Goal: Transaction & Acquisition: Obtain resource

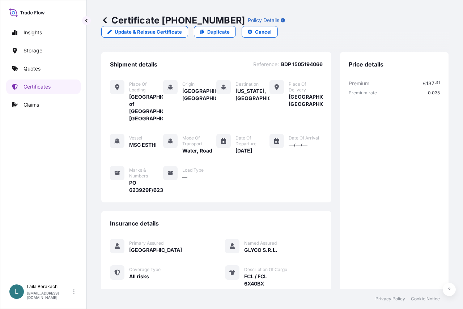
scroll to position [387, 0]
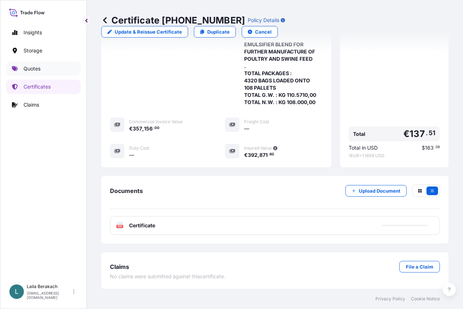
click at [38, 71] on p "Quotes" at bounding box center [32, 68] width 17 height 7
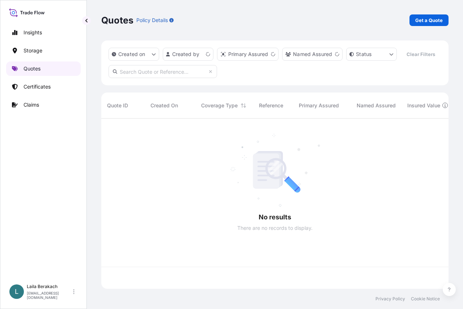
scroll to position [154, 342]
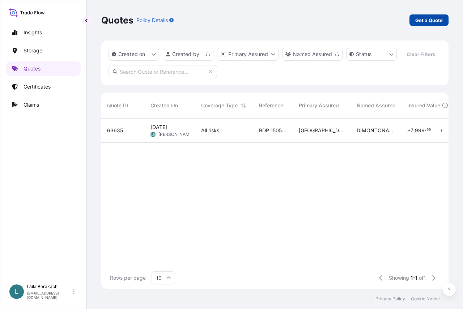
click at [418, 17] on p "Get a Quote" at bounding box center [428, 20] width 27 height 7
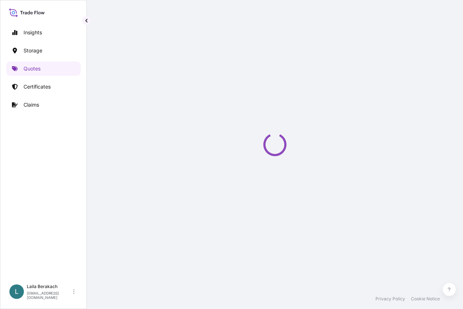
scroll to position [12, 0]
select select "Road / [GEOGRAPHIC_DATA]"
select select "Water"
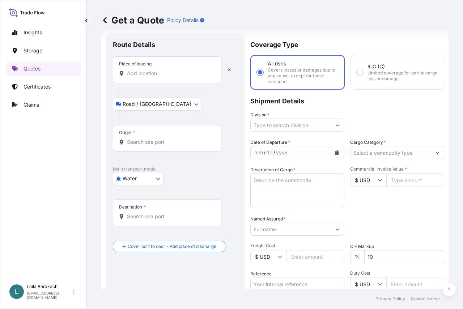
click at [144, 71] on input "Place of loading" at bounding box center [169, 73] width 85 height 7
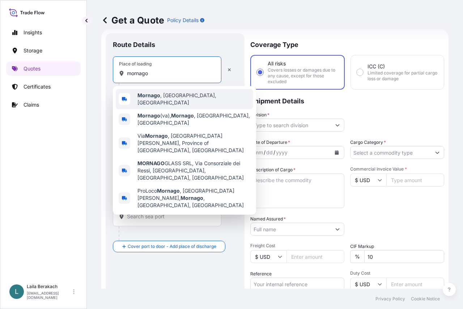
click at [156, 101] on div "Mornago , [GEOGRAPHIC_DATA], [GEOGRAPHIC_DATA]" at bounding box center [184, 99] width 137 height 20
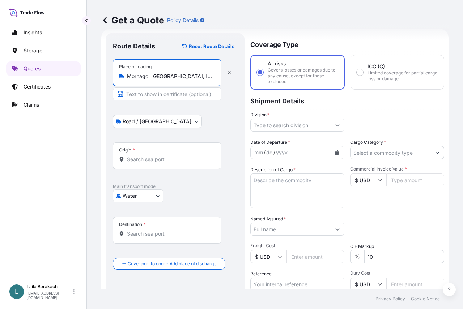
type input "Mornago, [GEOGRAPHIC_DATA], [GEOGRAPHIC_DATA]"
click at [153, 157] on input "Origin *" at bounding box center [169, 159] width 85 height 7
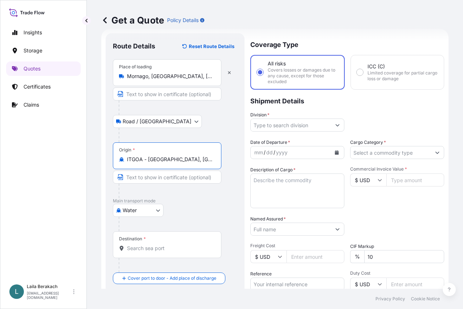
type input "ITGOA - [GEOGRAPHIC_DATA], [GEOGRAPHIC_DATA]"
click at [137, 245] on input "Destination *" at bounding box center [169, 248] width 85 height 7
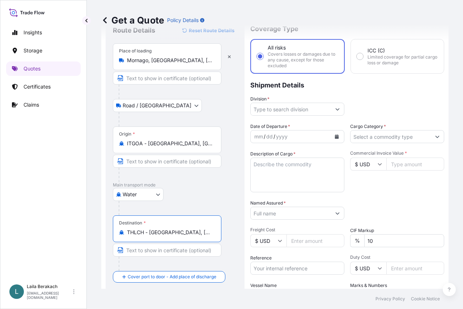
scroll to position [0, 0]
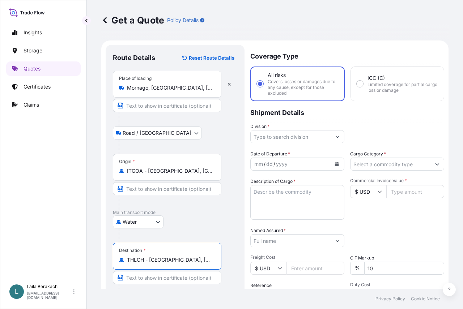
type input "THLCH - [GEOGRAPHIC_DATA], [GEOGRAPHIC_DATA]"
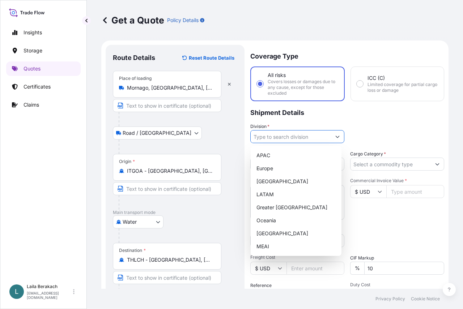
click at [307, 138] on input "Division *" at bounding box center [291, 136] width 80 height 13
click at [275, 170] on div "Europe" at bounding box center [296, 168] width 85 height 13
type input "Europe"
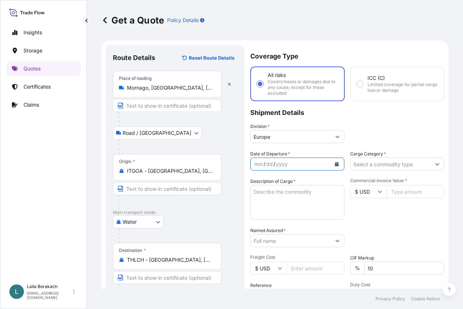
click at [333, 167] on button "Calendar" at bounding box center [337, 164] width 12 height 12
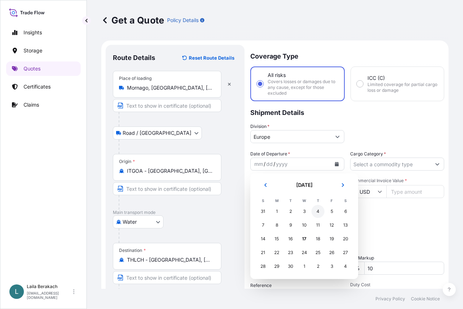
click at [322, 213] on div "4" at bounding box center [317, 211] width 13 height 13
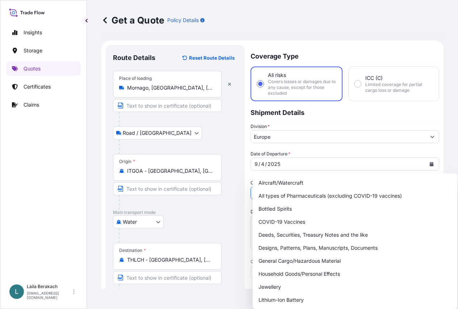
click at [360, 187] on input "Cargo Category *" at bounding box center [338, 193] width 175 height 13
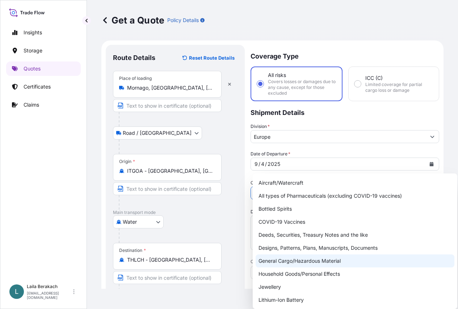
click at [282, 259] on div "General Cargo/Hazardous Material" at bounding box center [354, 261] width 199 height 13
type input "General Cargo/Hazardous Material"
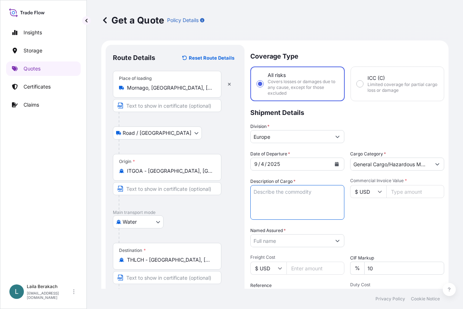
click at [288, 203] on textarea "Description of Cargo *" at bounding box center [297, 202] width 94 height 35
type textarea "l"
click at [283, 210] on textarea "LCL/LCL CNTR # EITU9347503 SEAL # SC101578 ." at bounding box center [297, 202] width 94 height 35
paste textarea "FLOCKED MATERIALS"
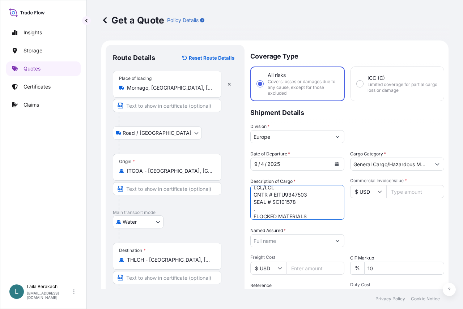
scroll to position [12, 0]
drag, startPoint x: 316, startPoint y: 211, endPoint x: 312, endPoint y: 207, distance: 5.6
click at [314, 210] on textarea "LCL/LCL CNTR # EITU9347503 SEAL # SC101578 . FLOCKED MATERIALS" at bounding box center [297, 202] width 94 height 35
paste textarea "FLOCK TAPE /FLOCK TAPE T06*W7"
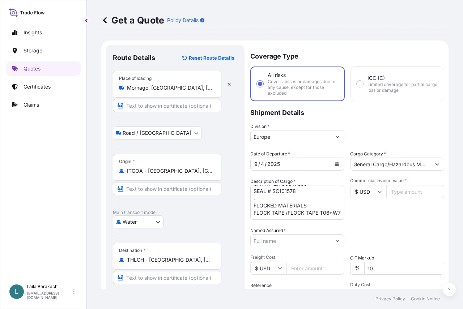
drag, startPoint x: 294, startPoint y: 210, endPoint x: 290, endPoint y: 209, distance: 4.4
click at [293, 210] on textarea "LCL/LCL CNTR # EITU9347503 SEAL # SC101578 . FLOCKED MATERIALS FLOCK TAPE /FLOC…" at bounding box center [297, 202] width 94 height 35
paste textarea "PO # E1036-92878"
click at [320, 214] on textarea "LCL/LCL CNTR # EITU9347503 SEAL # SC101578 . FLOCKED MATERIALS FLOCK TAPE /FLOC…" at bounding box center [297, 202] width 94 height 35
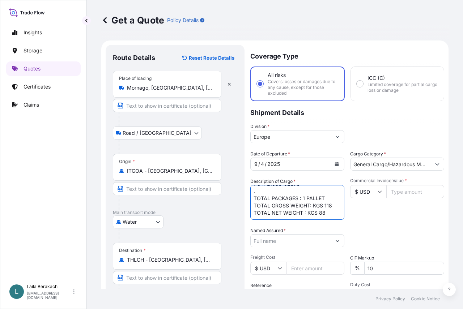
type textarea "LCL/LCL CNTR # EITU9347503 SEAL # SC101578 . FLOCKED MATERIALS FLOCK TAPE /FLOC…"
click at [416, 189] on input "Commercial Invoice Value *" at bounding box center [415, 191] width 58 height 13
type input "2486.40"
click at [285, 241] on input "Named Assured *" at bounding box center [291, 240] width 80 height 13
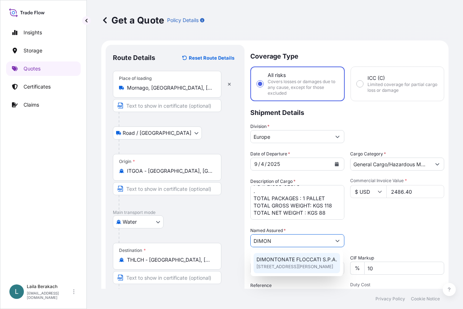
click at [284, 259] on span "DIMONTONATE FLOCCATI S.P.A." at bounding box center [296, 259] width 81 height 7
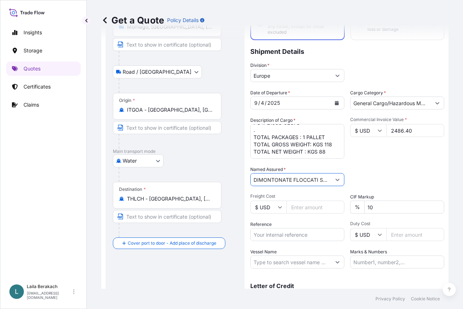
scroll to position [72, 0]
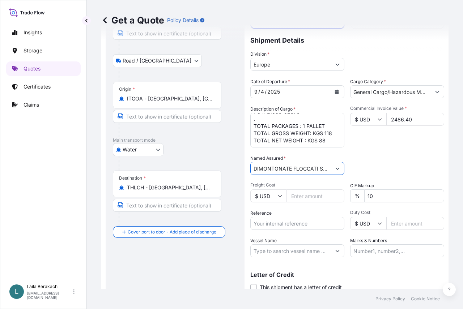
type input "DIMONTONATE FLOCCATI S.P.A."
click at [282, 226] on input "Reference" at bounding box center [297, 223] width 94 height 13
type input "BDP 1505194096"
click at [390, 211] on span "Duty Cost" at bounding box center [397, 213] width 94 height 6
click at [390, 217] on input "Duty Cost" at bounding box center [415, 223] width 58 height 13
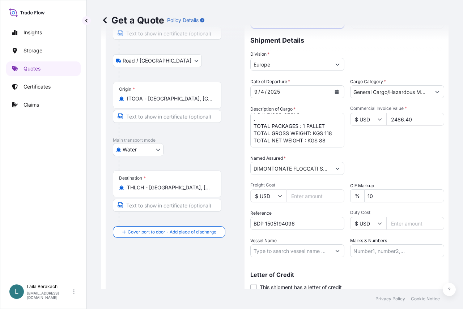
click at [288, 249] on input "Vessel Name" at bounding box center [291, 250] width 80 height 13
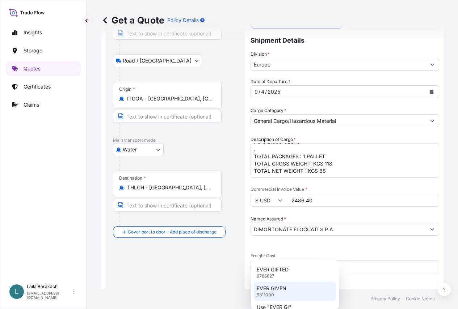
click at [289, 286] on div "EVER GIVEN 9811000" at bounding box center [295, 291] width 82 height 19
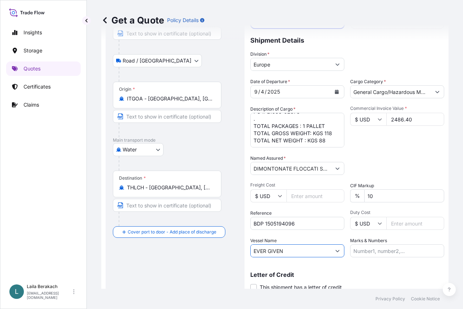
type input "EVER GIVEN"
click at [391, 250] on input "Marks & Numbers" at bounding box center [397, 250] width 94 height 13
paste input "NISHIKAWA [PERSON_NAME] LTD."
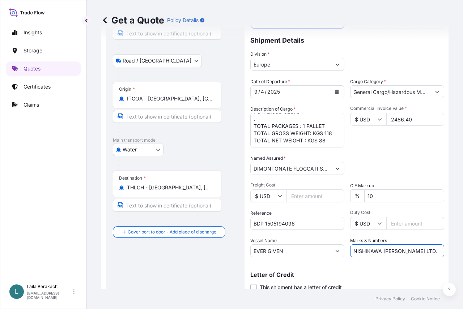
scroll to position [0, 18]
type input "NISHIKAWA [PERSON_NAME] LTD."
click at [377, 271] on div "Letter of Credit This shipment has a letter of credit Letter of credit * Letter…" at bounding box center [347, 277] width 194 height 28
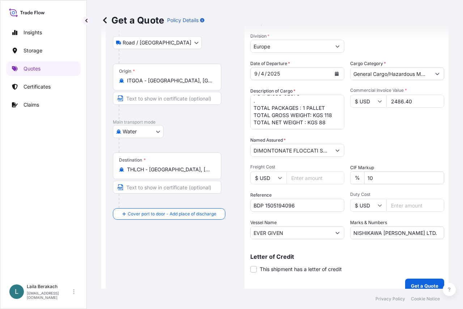
scroll to position [99, 0]
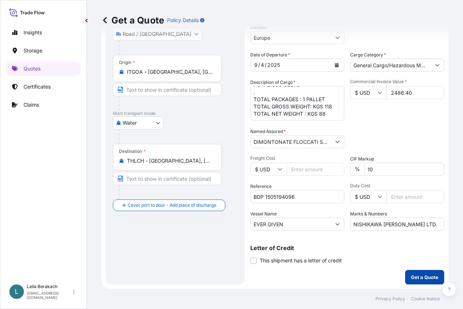
click at [416, 276] on p "Get a Quote" at bounding box center [424, 277] width 27 height 7
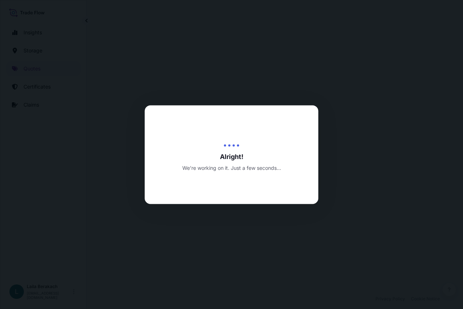
select select "Road / [GEOGRAPHIC_DATA]"
select select "Water"
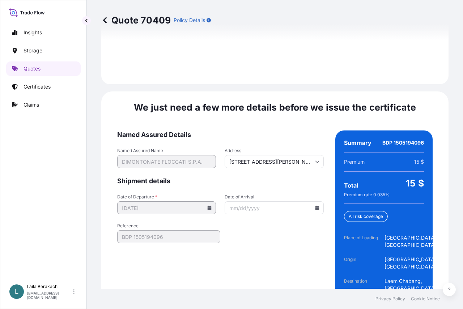
scroll to position [1131, 0]
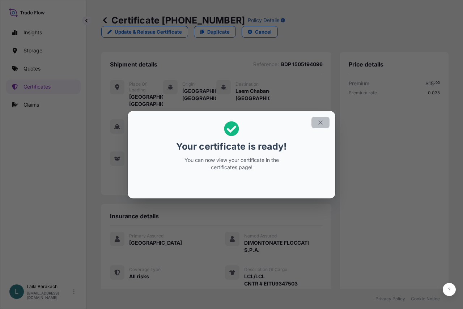
click at [321, 123] on icon "button" at bounding box center [320, 122] width 4 height 4
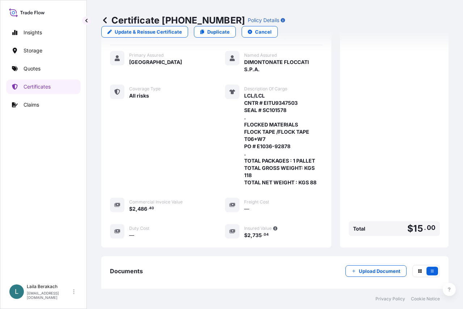
scroll to position [265, 0]
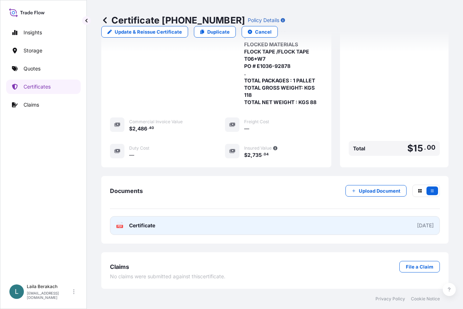
click at [240, 227] on link "PDF Certificate [DATE]" at bounding box center [275, 225] width 330 height 19
